Goal: Transaction & Acquisition: Purchase product/service

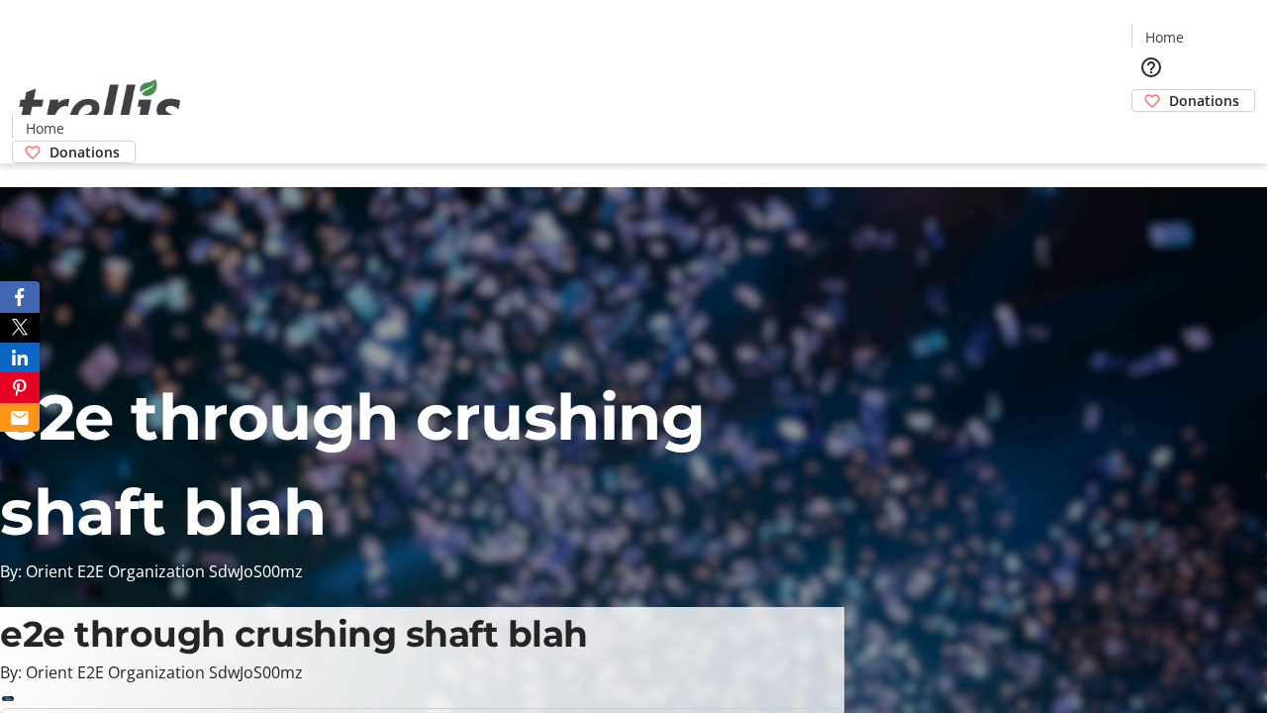
click at [1169, 90] on span "Donations" at bounding box center [1204, 100] width 70 height 21
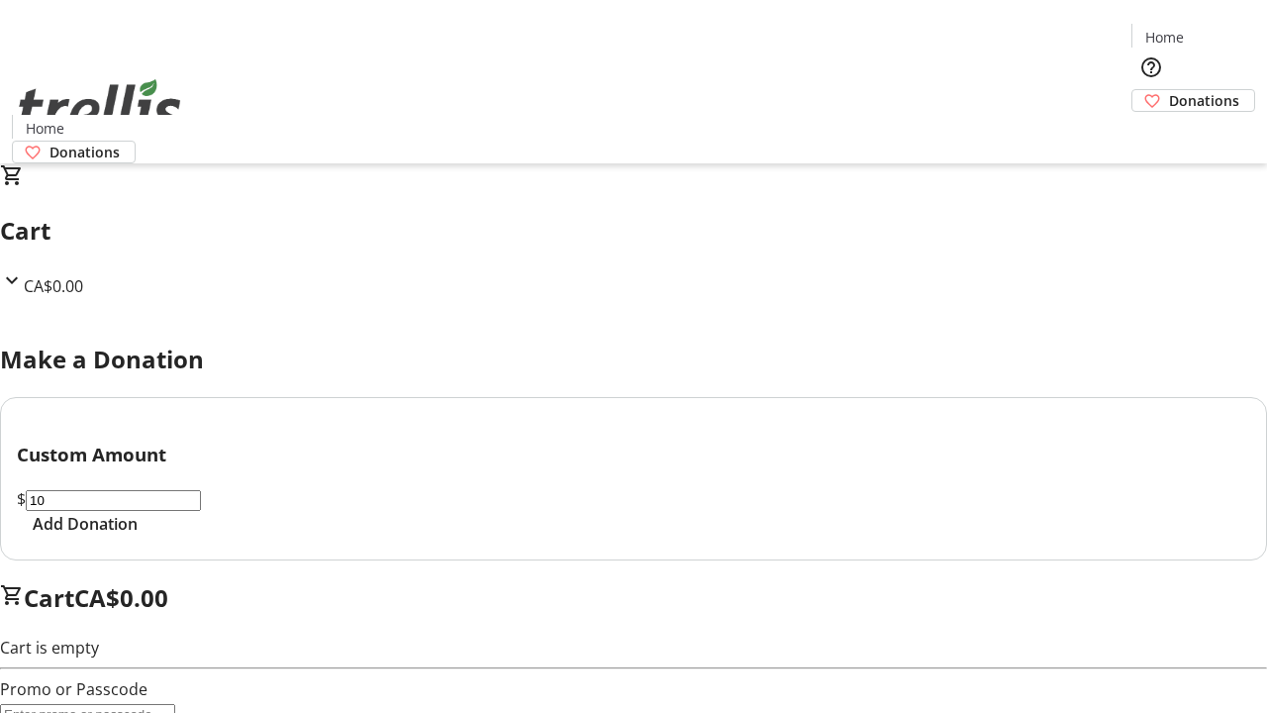
click at [138, 536] on span "Add Donation" at bounding box center [85, 524] width 105 height 24
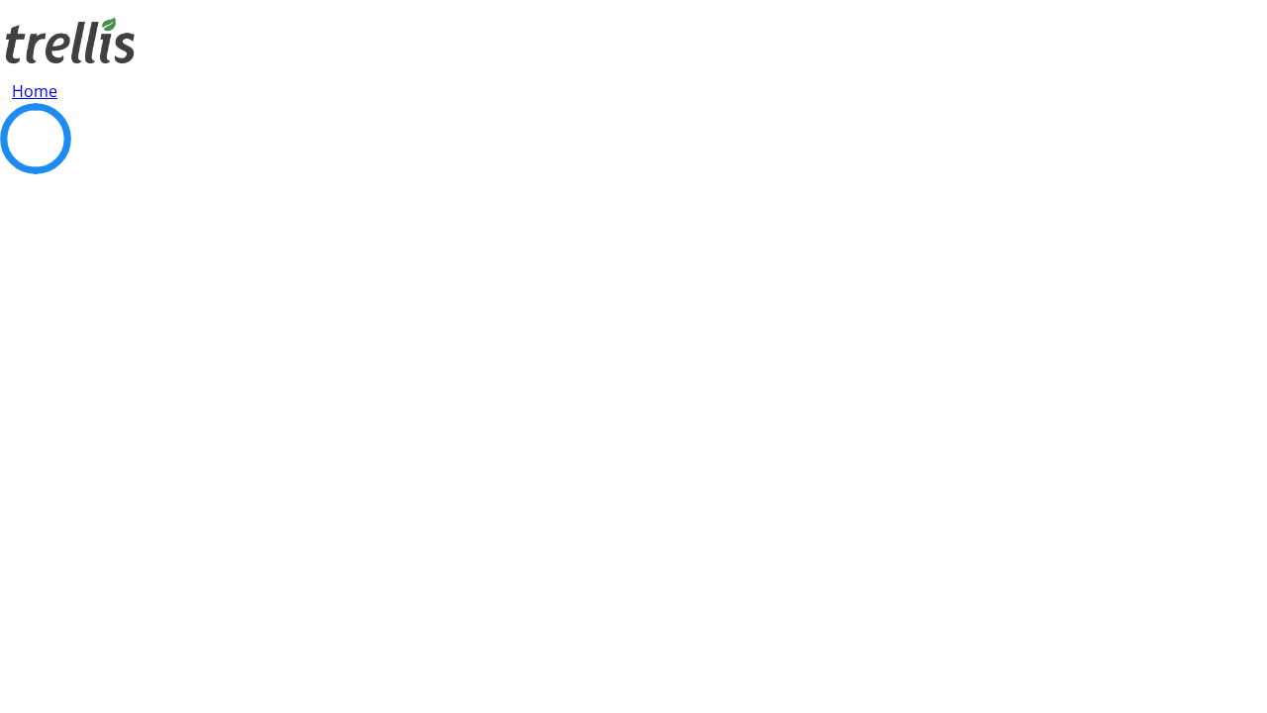
select select "CA"
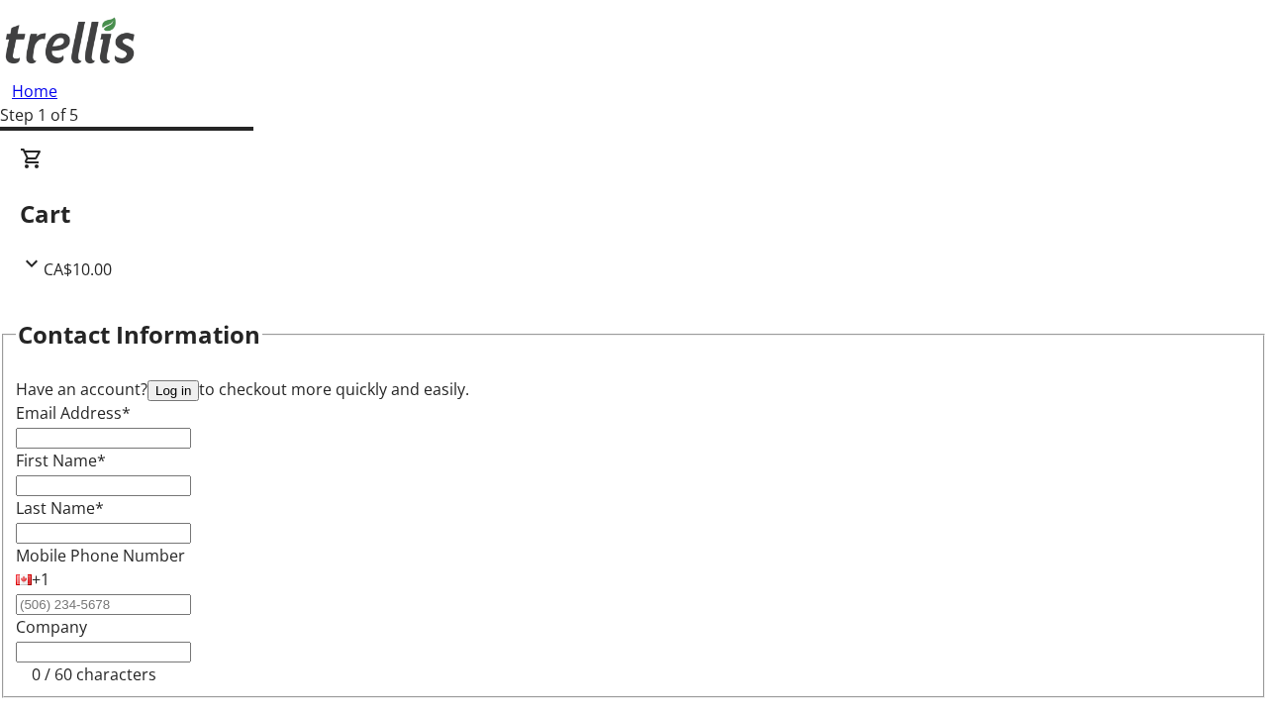
click at [199, 380] on button "Log in" at bounding box center [173, 390] width 51 height 21
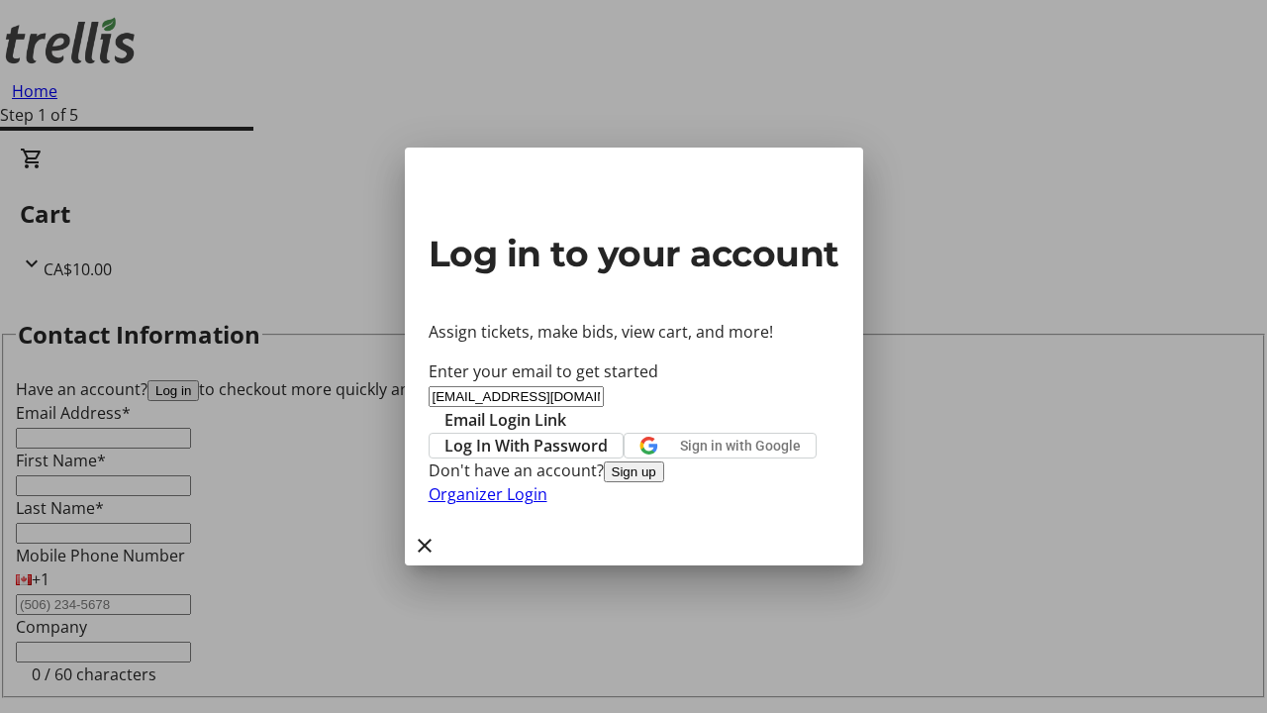
type input "[EMAIL_ADDRESS][DOMAIN_NAME]"
click at [566, 408] on span "Email Login Link" at bounding box center [506, 420] width 122 height 24
